Goal: Task Accomplishment & Management: Use online tool/utility

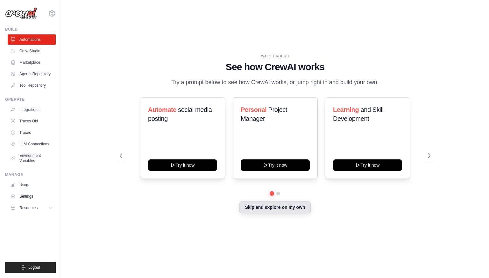
click at [264, 213] on button "Skip and explore on my own" at bounding box center [275, 207] width 71 height 12
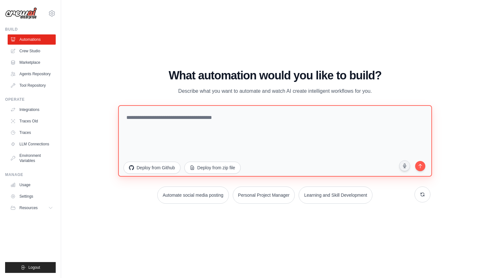
click at [174, 133] on textarea at bounding box center [275, 140] width 314 height 71
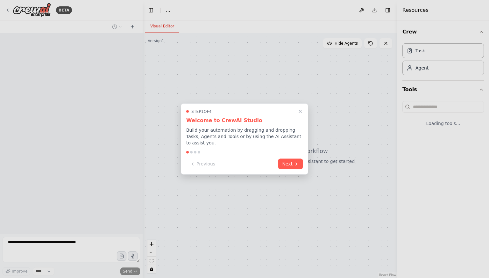
select select "****"
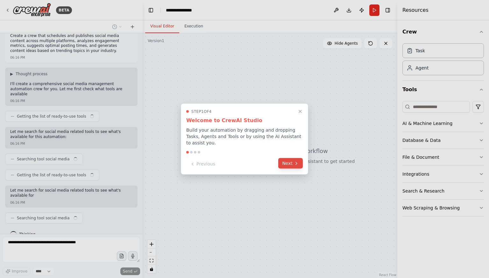
scroll to position [17, 0]
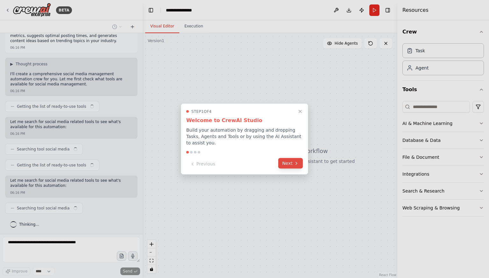
click at [294, 161] on icon at bounding box center [296, 163] width 5 height 5
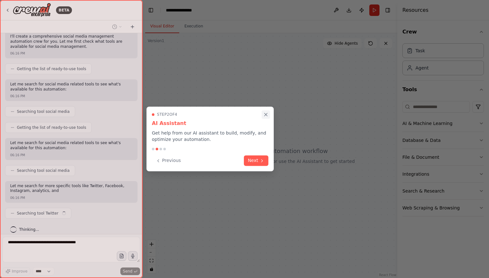
scroll to position [60, 0]
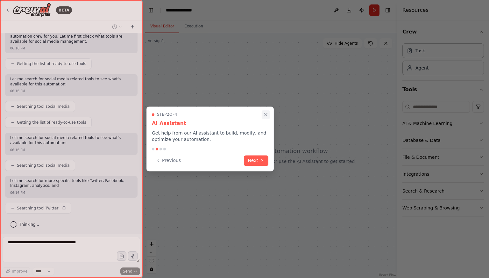
click at [266, 115] on icon "Close walkthrough" at bounding box center [266, 114] width 3 height 3
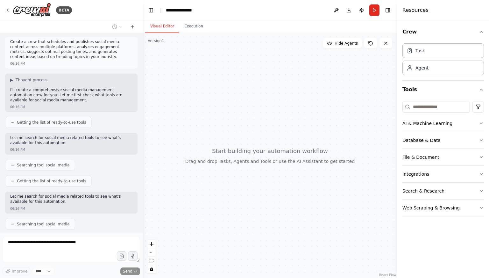
scroll to position [0, 0]
drag, startPoint x: 263, startPoint y: 177, endPoint x: 242, endPoint y: 144, distance: 38.9
click at [242, 144] on div at bounding box center [270, 155] width 255 height 245
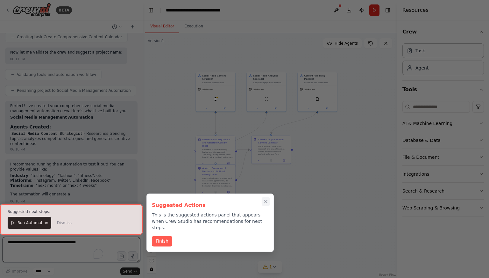
scroll to position [523, 0]
